Goal: Task Accomplishment & Management: Manage account settings

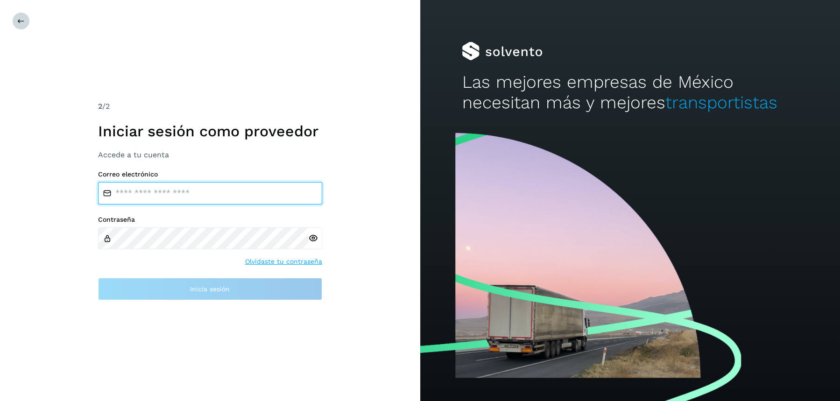
type input "**********"
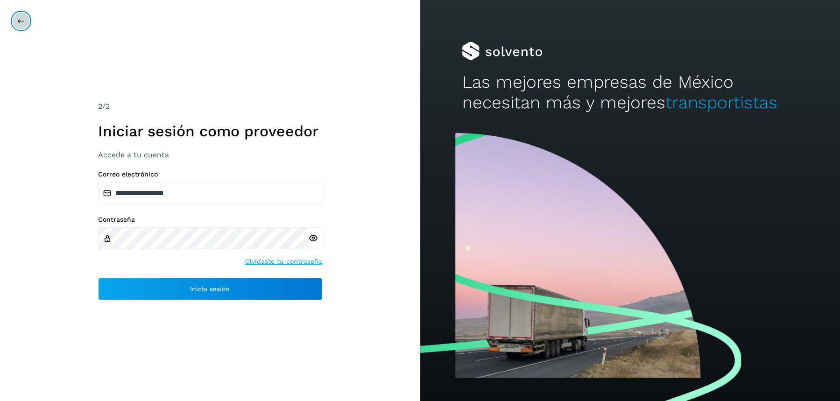
click at [23, 22] on icon at bounding box center [20, 20] width 7 height 7
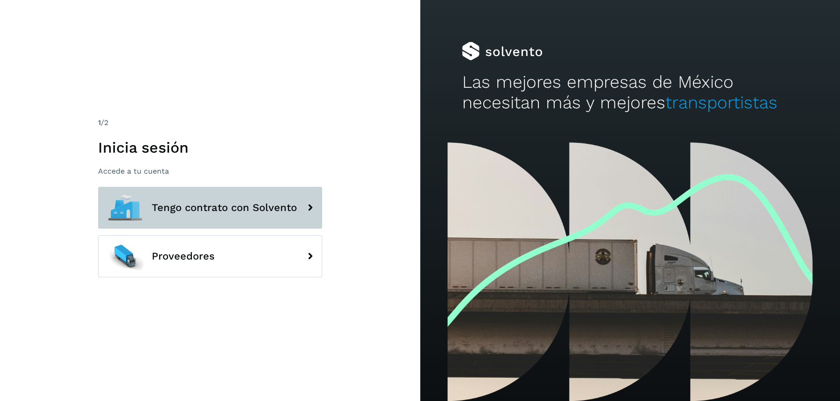
click at [190, 202] on span "Tengo contrato con Solvento" at bounding box center [224, 207] width 145 height 11
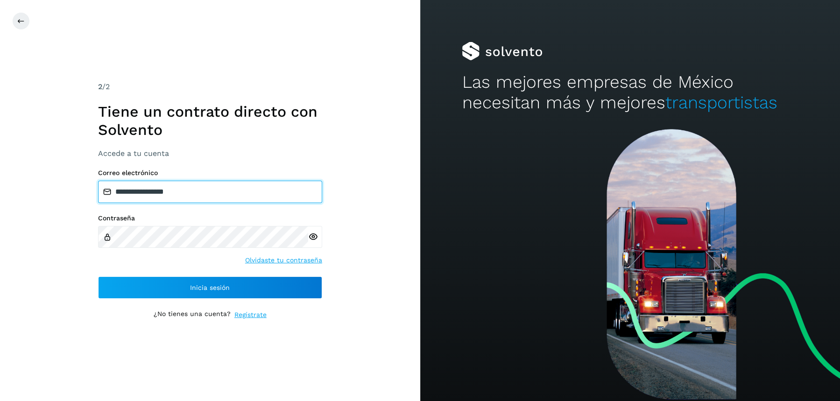
drag, startPoint x: 195, startPoint y: 187, endPoint x: 33, endPoint y: 183, distance: 162.6
click at [33, 183] on div "**********" at bounding box center [210, 200] width 420 height 401
paste input "**********"
type input "**********"
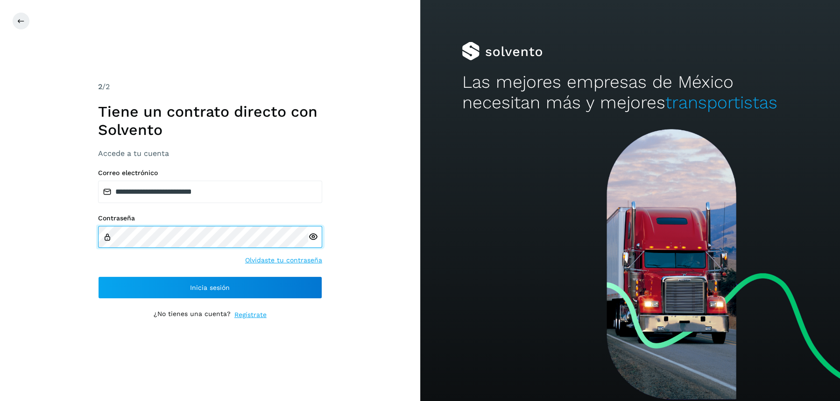
click at [45, 232] on div "**********" at bounding box center [210, 200] width 420 height 401
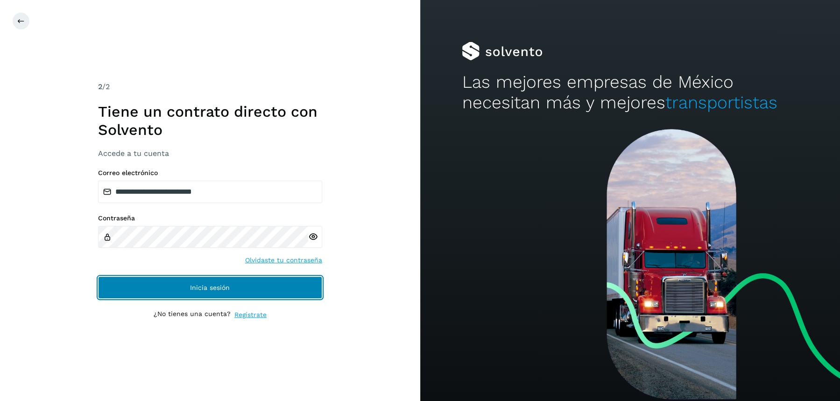
click at [128, 294] on button "Inicia sesión" at bounding box center [210, 287] width 224 height 22
click at [123, 290] on button "Inicia sesión" at bounding box center [210, 287] width 224 height 22
click at [191, 285] on span "Inicia sesión" at bounding box center [210, 287] width 40 height 7
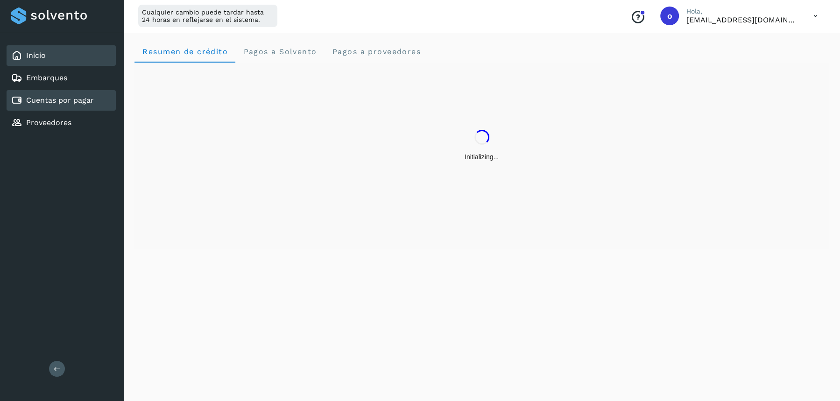
click at [64, 104] on link "Cuentas por pagar" at bounding box center [60, 100] width 68 height 9
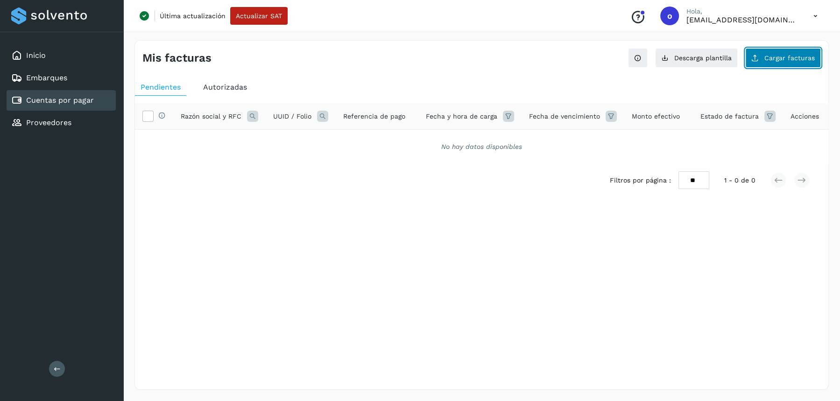
click at [775, 63] on button "Cargar facturas" at bounding box center [783, 58] width 76 height 20
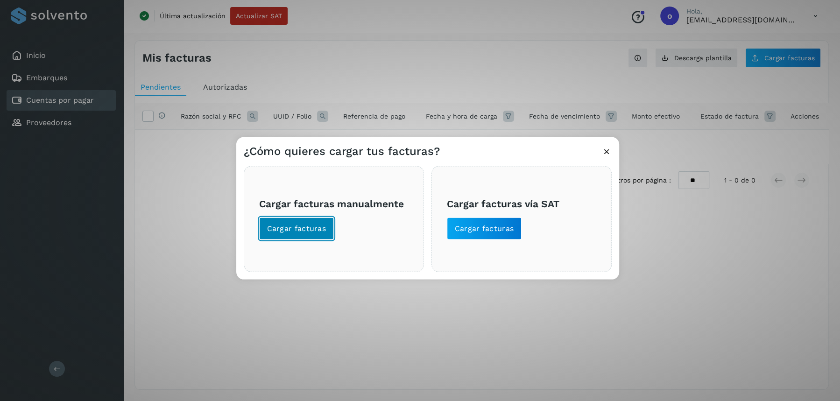
click at [271, 228] on span "Cargar facturas" at bounding box center [296, 228] width 59 height 10
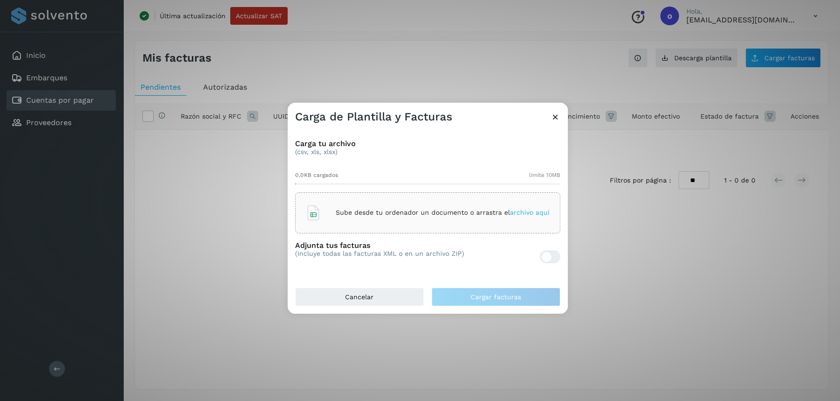
click at [361, 369] on div "Carga de Plantilla y Facturas Carga tu archivo (csv, xls, xlsx) 0.0KB cargados …" at bounding box center [420, 200] width 840 height 401
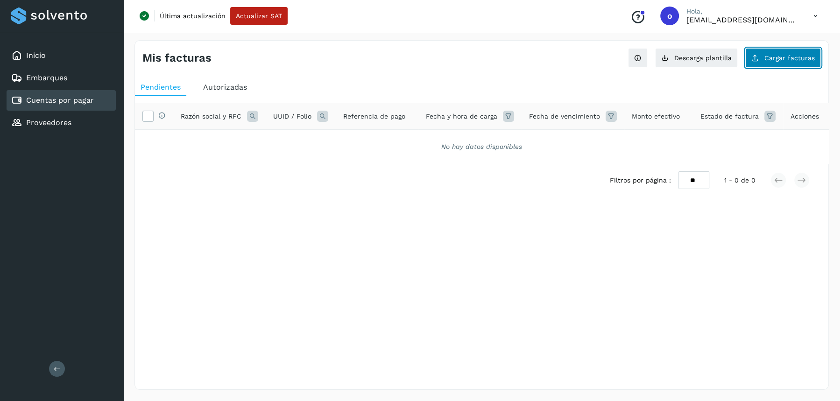
click at [799, 59] on span "Cargar facturas" at bounding box center [790, 58] width 50 height 7
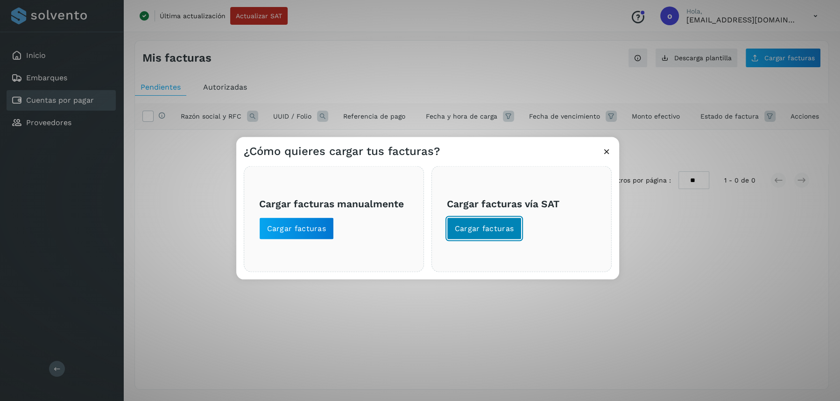
click at [476, 230] on span "Cargar facturas" at bounding box center [484, 228] width 59 height 10
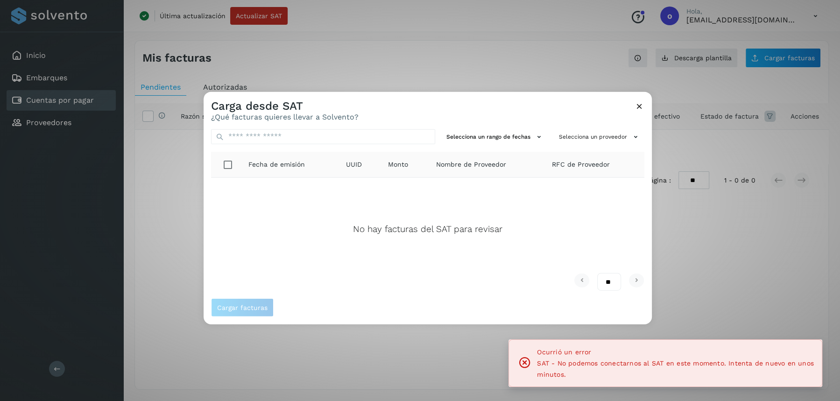
click at [245, 176] on th "Fecha de emisión" at bounding box center [290, 165] width 98 height 26
click at [638, 105] on icon at bounding box center [640, 106] width 10 height 10
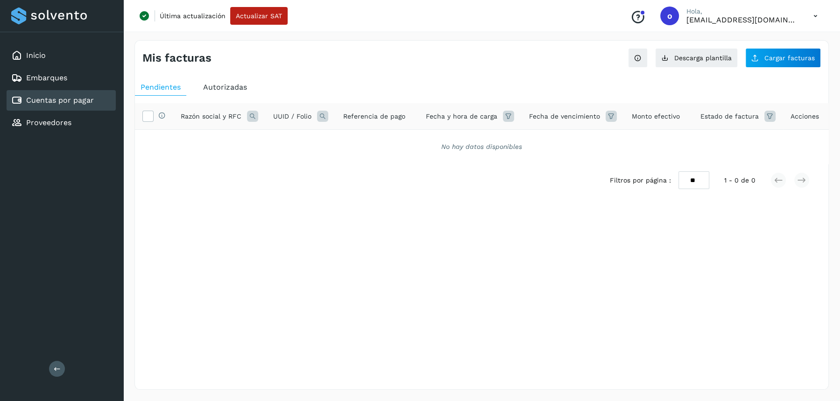
click at [259, 25] on div "Última actualización Actualizar SAT Conoce nuestros beneficios o Hola, [EMAIL_A…" at bounding box center [481, 16] width 717 height 32
click at [252, 15] on span "Actualizar SAT" at bounding box center [259, 16] width 46 height 7
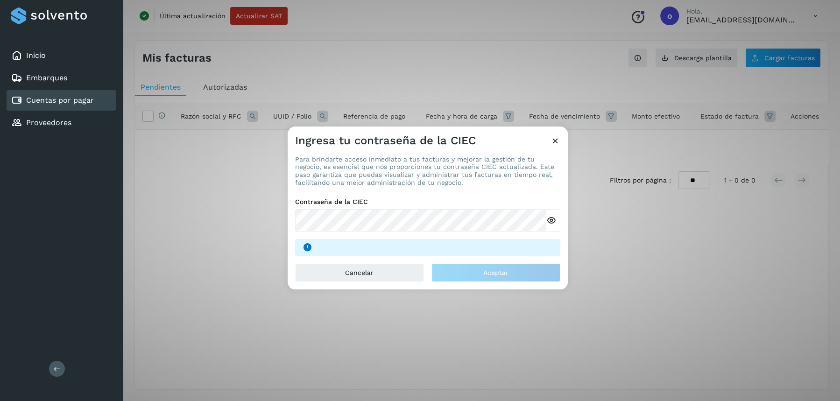
click at [554, 140] on icon at bounding box center [556, 141] width 10 height 10
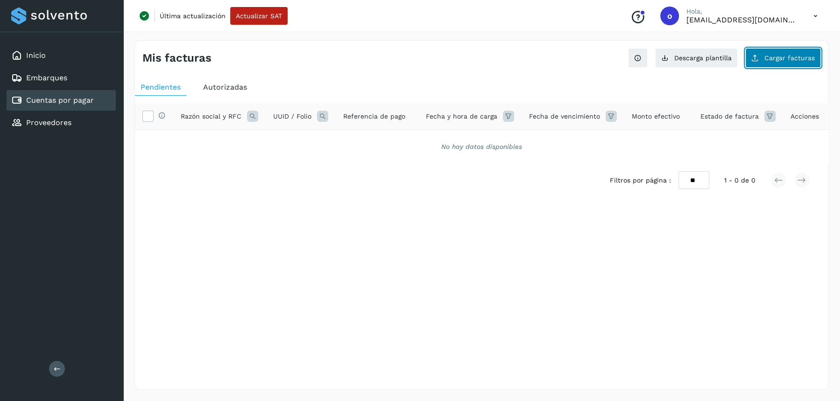
click at [801, 55] on span "Cargar facturas" at bounding box center [790, 58] width 50 height 7
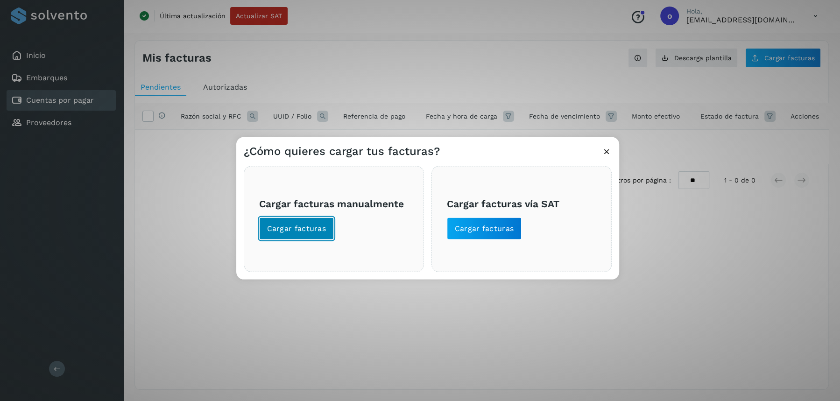
click at [276, 223] on span "Cargar facturas" at bounding box center [296, 228] width 59 height 10
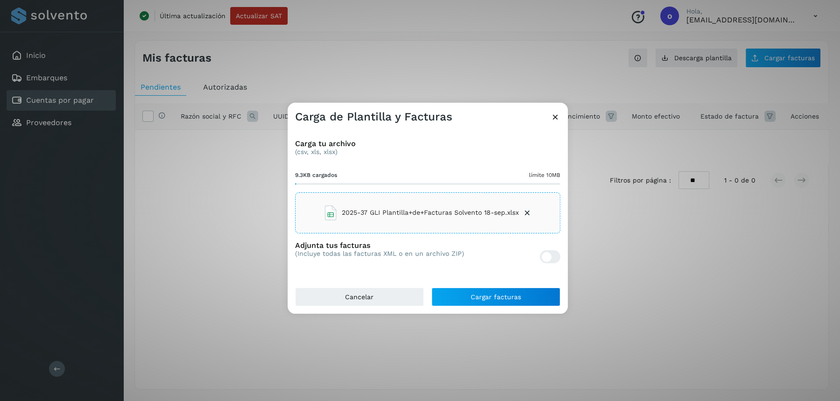
click at [546, 257] on div at bounding box center [547, 257] width 10 height 10
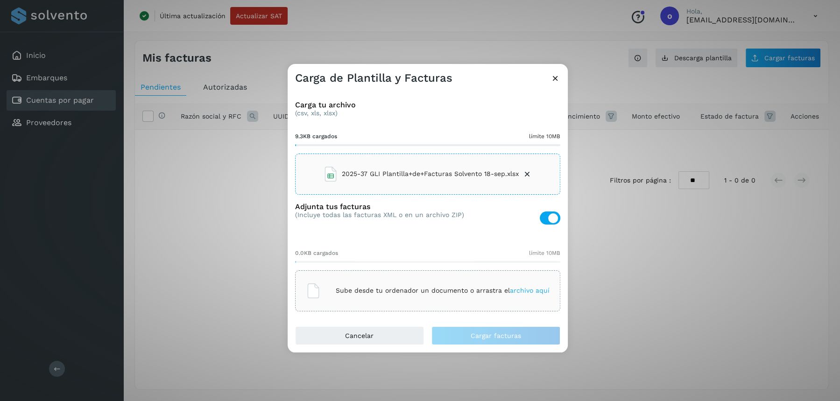
click at [387, 293] on p "Sube desde tu ordenador un documento o arrastra el archivo aquí" at bounding box center [443, 291] width 214 height 8
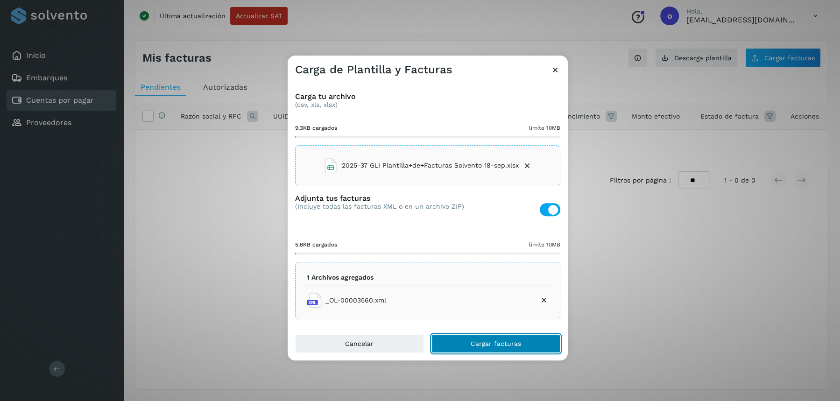
click at [484, 347] on button "Cargar facturas" at bounding box center [496, 343] width 129 height 19
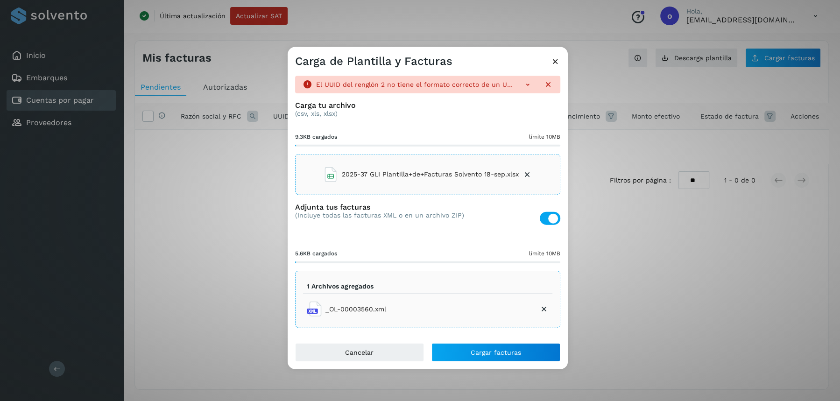
click at [525, 175] on icon at bounding box center [527, 174] width 9 height 9
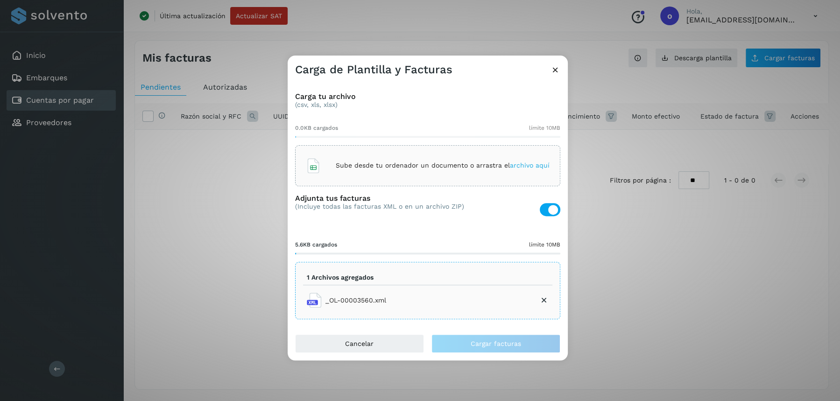
click at [411, 120] on div "0.0KB cargados límite 10MB" at bounding box center [427, 126] width 265 height 21
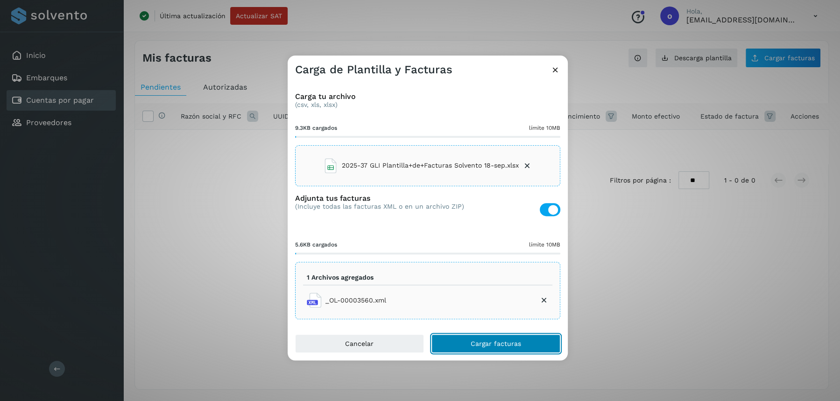
click at [462, 342] on button "Cargar facturas" at bounding box center [496, 343] width 129 height 19
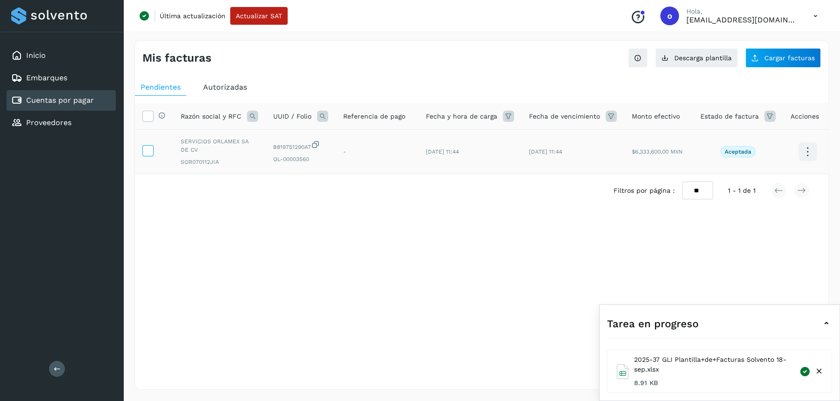
click at [150, 147] on icon at bounding box center [148, 150] width 10 height 10
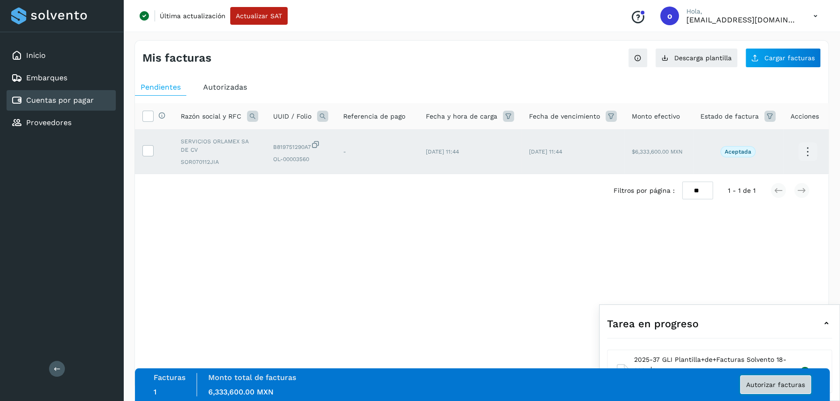
click at [780, 385] on span "Autorizar facturas" at bounding box center [775, 385] width 59 height 7
click at [759, 383] on span "Autorizar facturas" at bounding box center [775, 385] width 59 height 7
click at [827, 326] on icon at bounding box center [826, 323] width 11 height 11
click at [775, 385] on span "Autorizar facturas" at bounding box center [775, 385] width 59 height 7
click at [446, 211] on div "Selecciona una fecha" at bounding box center [482, 214] width 694 height 15
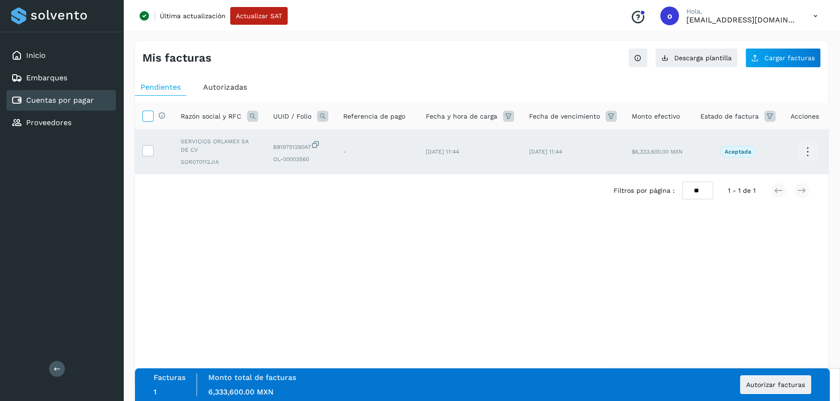
click at [146, 115] on icon at bounding box center [148, 116] width 10 height 10
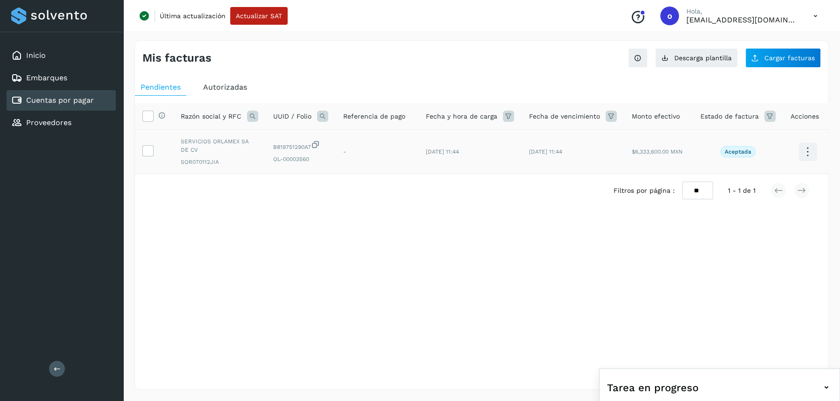
click at [154, 149] on td at bounding box center [154, 152] width 38 height 44
click at [149, 151] on icon at bounding box center [148, 150] width 10 height 10
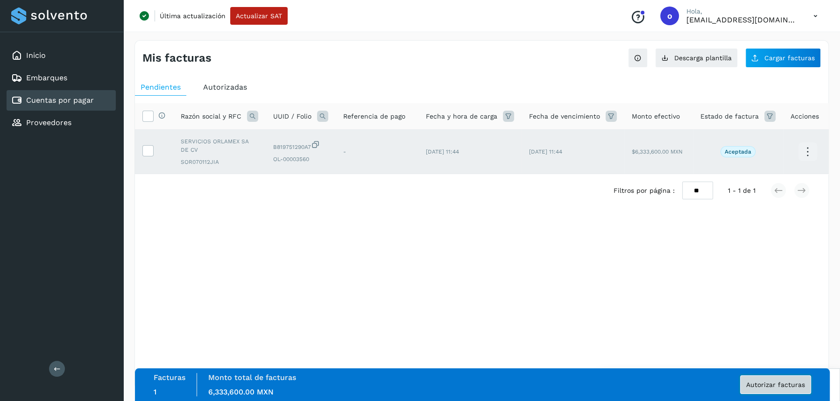
click at [787, 387] on span "Autorizar facturas" at bounding box center [775, 385] width 59 height 7
click at [791, 384] on span "Autorizar facturas" at bounding box center [775, 385] width 59 height 7
click at [814, 13] on icon at bounding box center [815, 16] width 19 height 19
click at [747, 59] on div "Cerrar sesión" at bounding box center [769, 60] width 111 height 18
click at [814, 17] on icon at bounding box center [815, 16] width 19 height 19
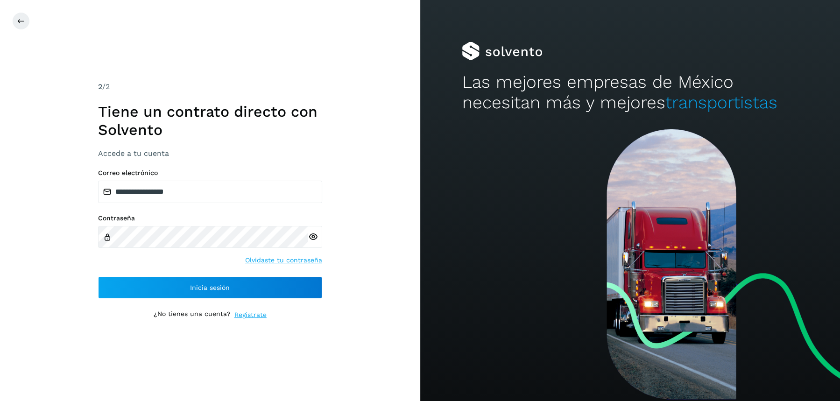
click at [741, 60] on div at bounding box center [630, 51] width 336 height 19
drag, startPoint x: 193, startPoint y: 195, endPoint x: 0, endPoint y: 146, distance: 199.5
click at [0, 148] on div "**********" at bounding box center [210, 200] width 420 height 401
paste input "**********"
type input "**********"
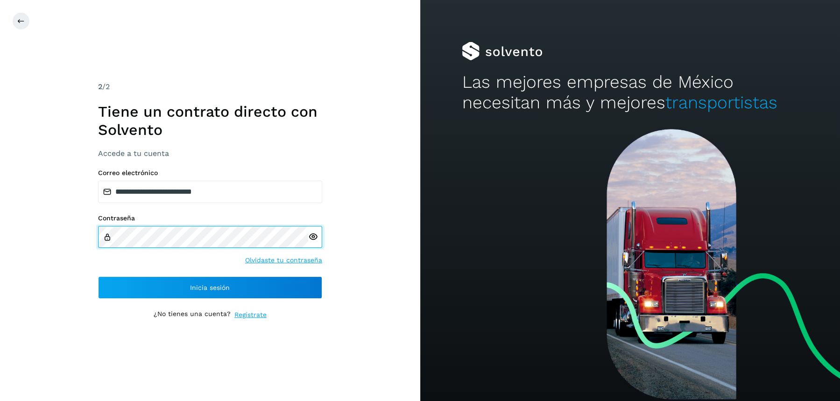
click at [16, 227] on div "**********" at bounding box center [210, 200] width 420 height 401
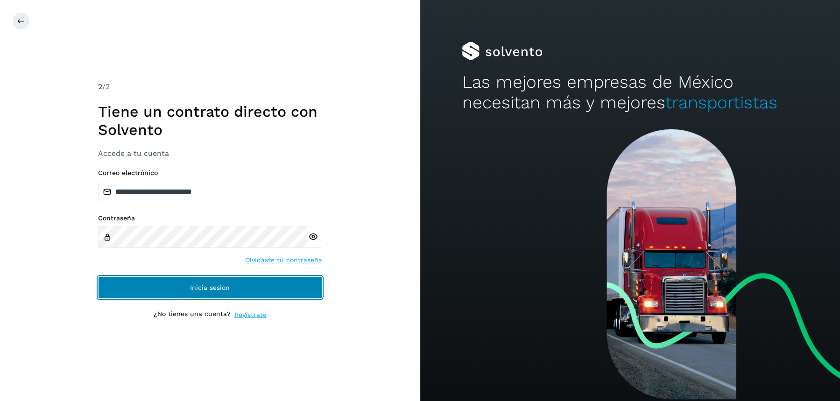
click at [122, 288] on button "Inicia sesión" at bounding box center [210, 287] width 224 height 22
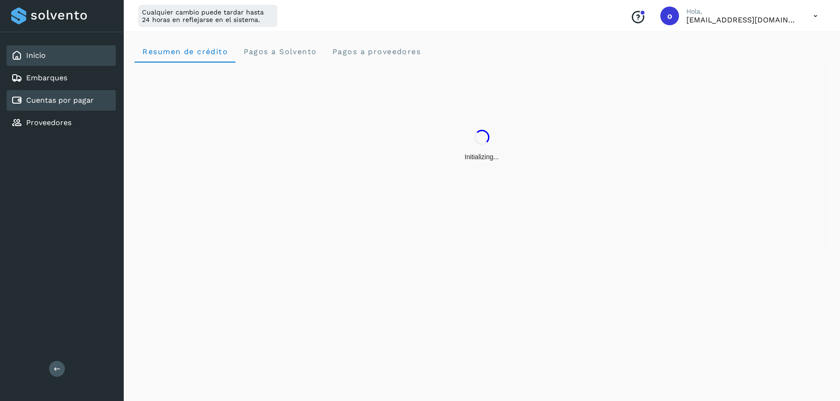
click at [74, 98] on link "Cuentas por pagar" at bounding box center [60, 100] width 68 height 9
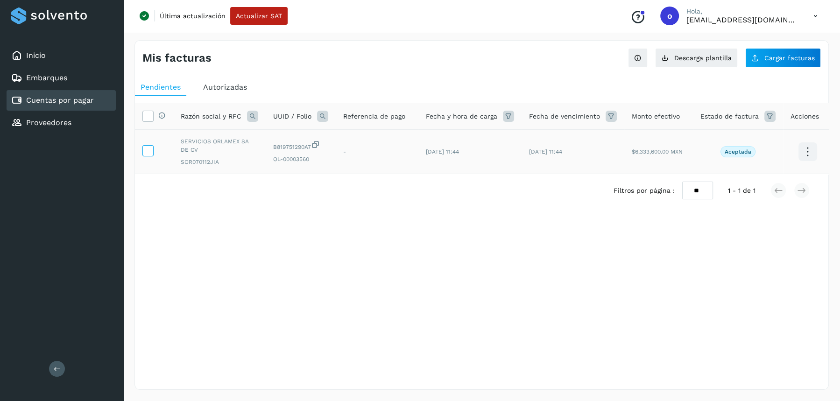
click at [149, 151] on icon at bounding box center [148, 150] width 10 height 10
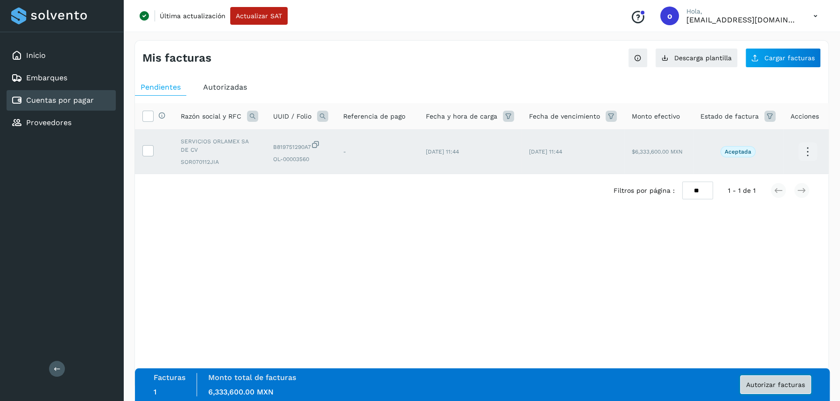
click at [767, 392] on button "Autorizar facturas" at bounding box center [775, 385] width 71 height 19
click at [762, 382] on span "Autorizar facturas" at bounding box center [775, 385] width 59 height 7
click at [801, 150] on icon at bounding box center [808, 152] width 22 height 22
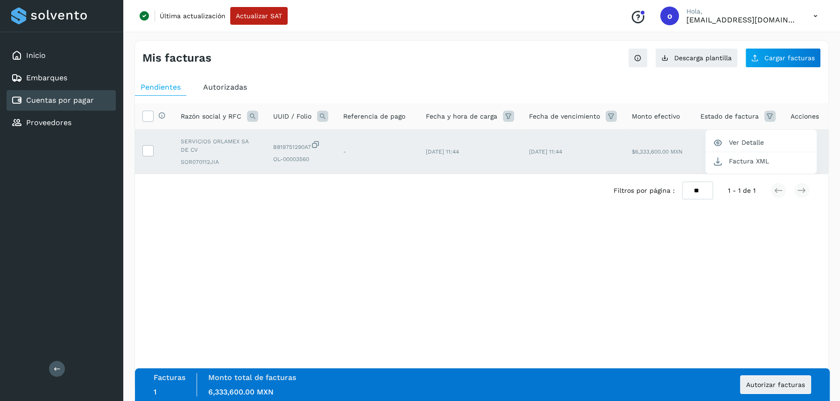
click at [780, 315] on div at bounding box center [420, 200] width 840 height 401
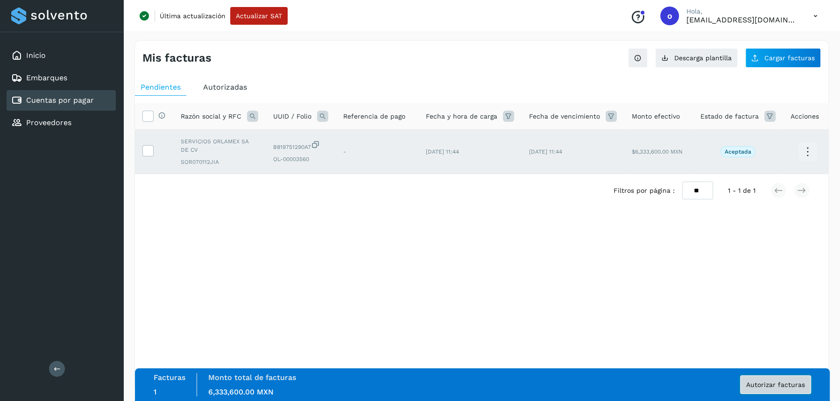
click at [766, 382] on span "Autorizar facturas" at bounding box center [775, 385] width 59 height 7
click at [750, 268] on div "Mis facturas Ver instrucciones para cargar Facturas Descarga plantilla Cargar f…" at bounding box center [482, 215] width 695 height 350
click at [743, 383] on button "Autorizar facturas" at bounding box center [775, 385] width 71 height 19
click at [430, 255] on div "Mis facturas Ver instrucciones para cargar Facturas Descarga plantilla Cargar f…" at bounding box center [482, 215] width 695 height 350
click at [28, 126] on link "Proveedores" at bounding box center [48, 122] width 45 height 9
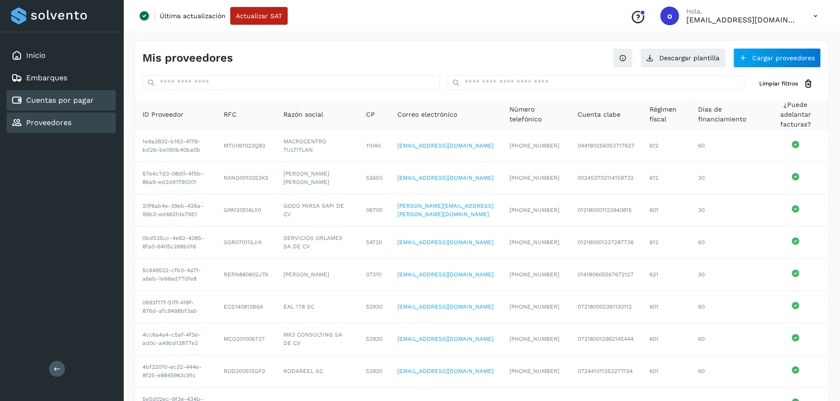
click at [34, 104] on link "Cuentas por pagar" at bounding box center [60, 100] width 68 height 9
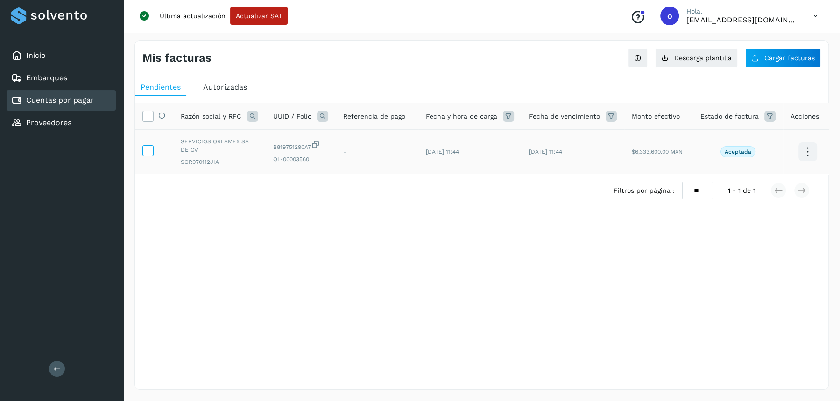
click at [150, 154] on span at bounding box center [148, 152] width 10 height 7
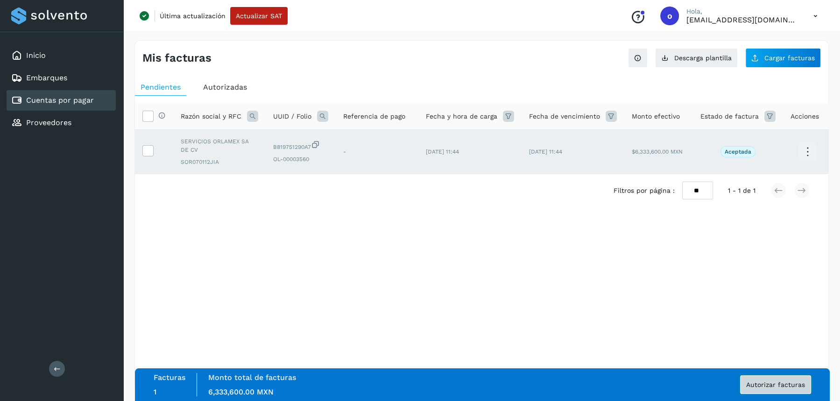
click at [769, 383] on span "Autorizar facturas" at bounding box center [775, 385] width 59 height 7
